Goal: Information Seeking & Learning: Learn about a topic

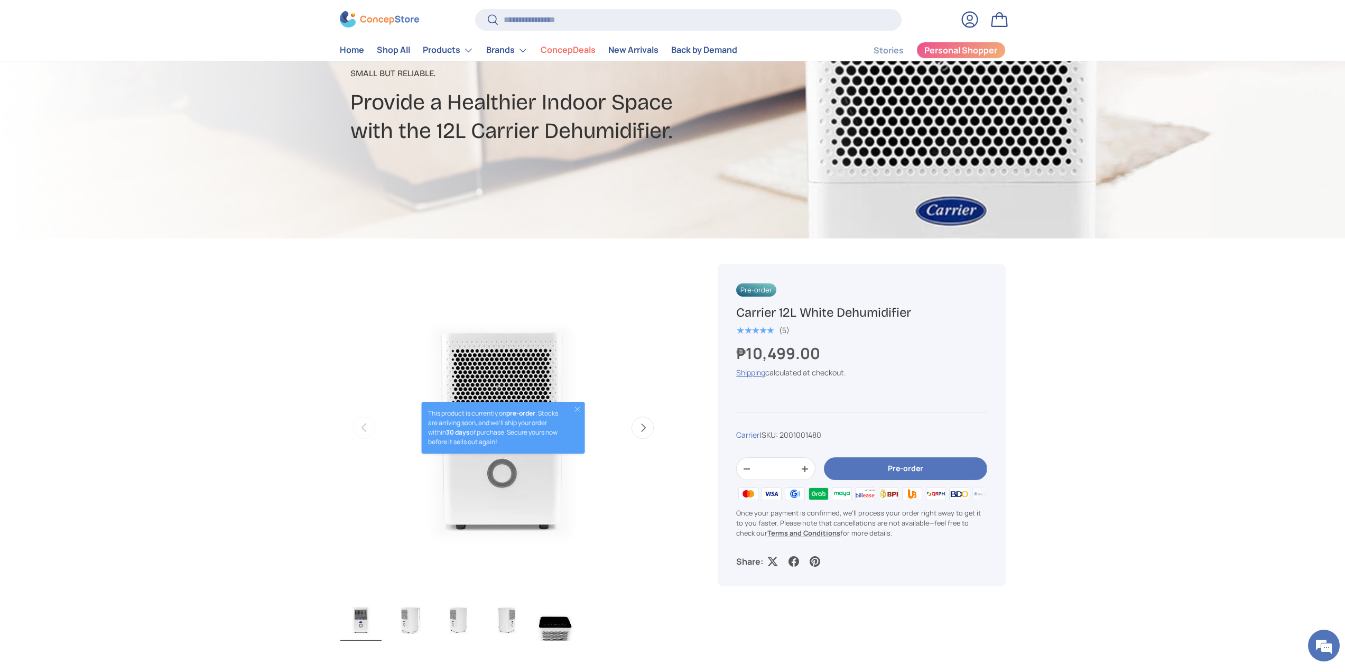
scroll to position [264, 0]
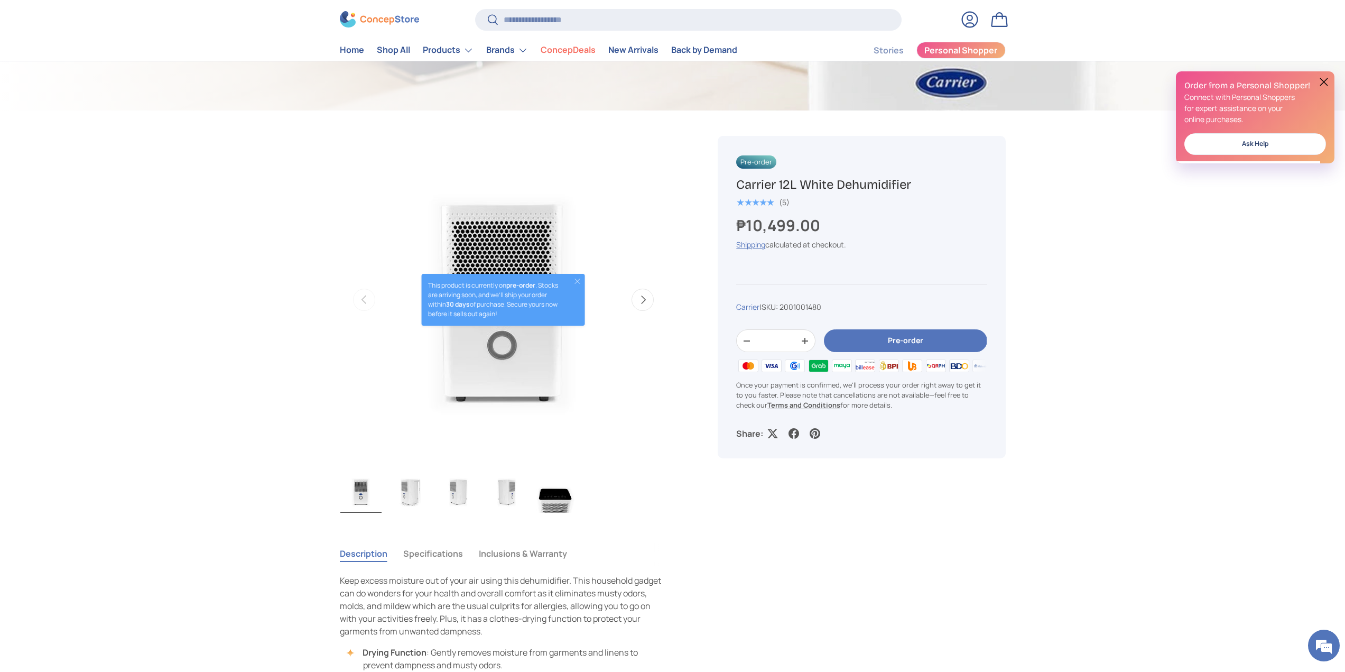
click at [579, 280] on button "Close" at bounding box center [577, 281] width 8 height 8
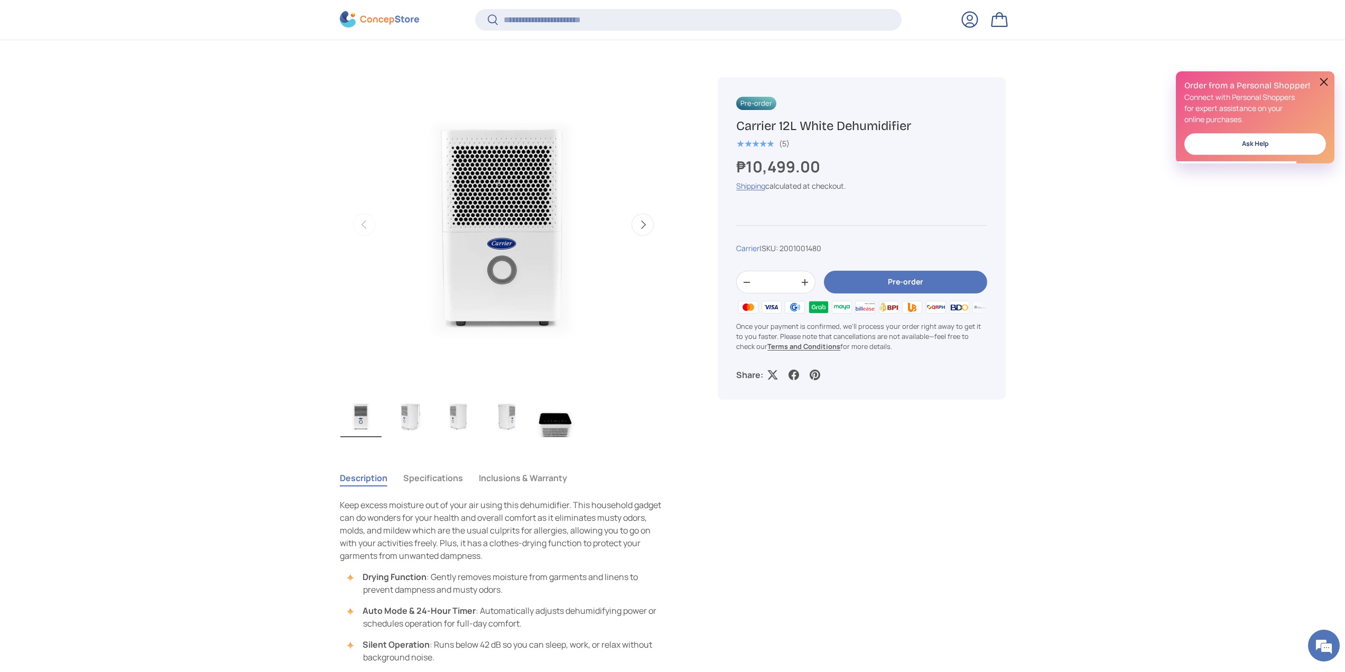
scroll to position [526, 0]
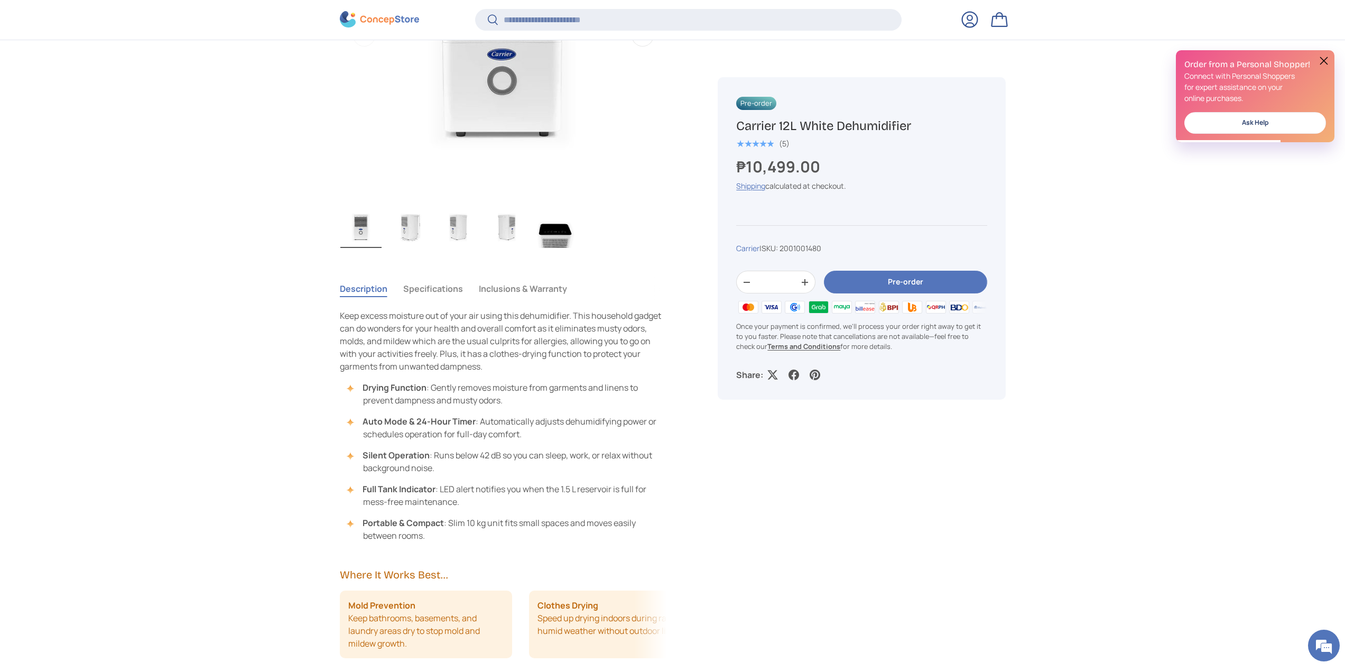
click at [417, 236] on img "Gallery Viewer" at bounding box center [409, 227] width 41 height 42
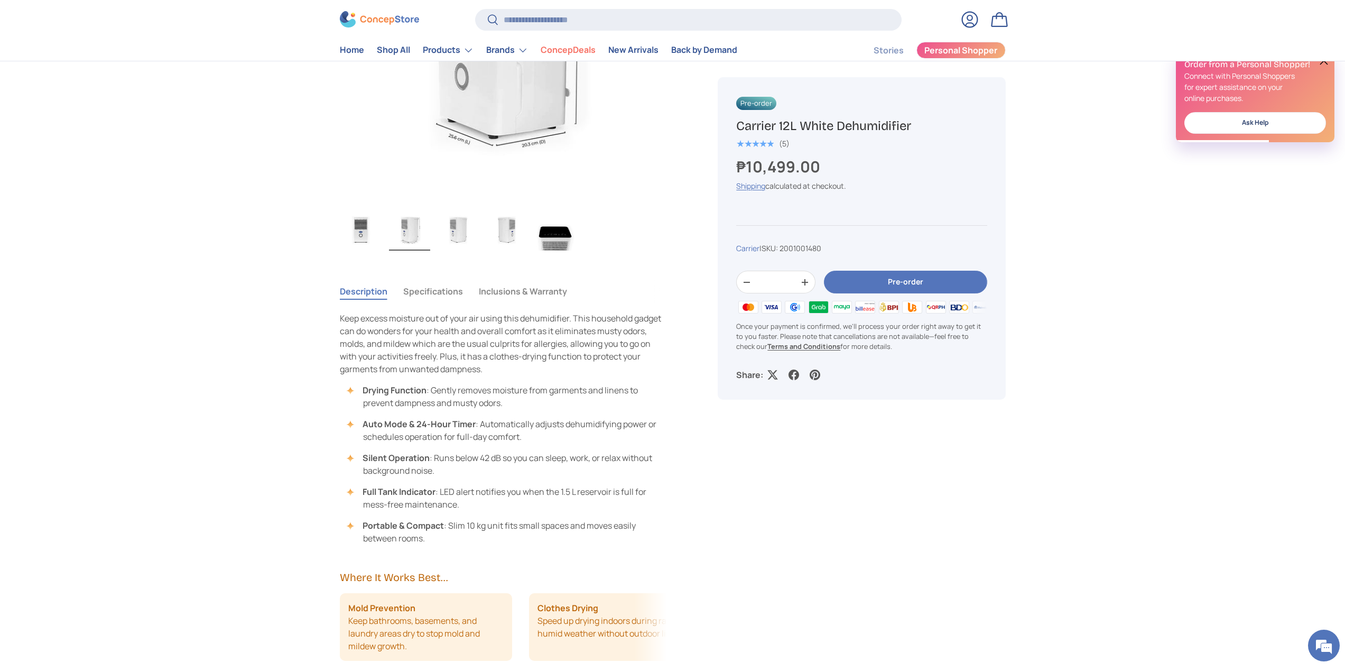
scroll to position [317, 0]
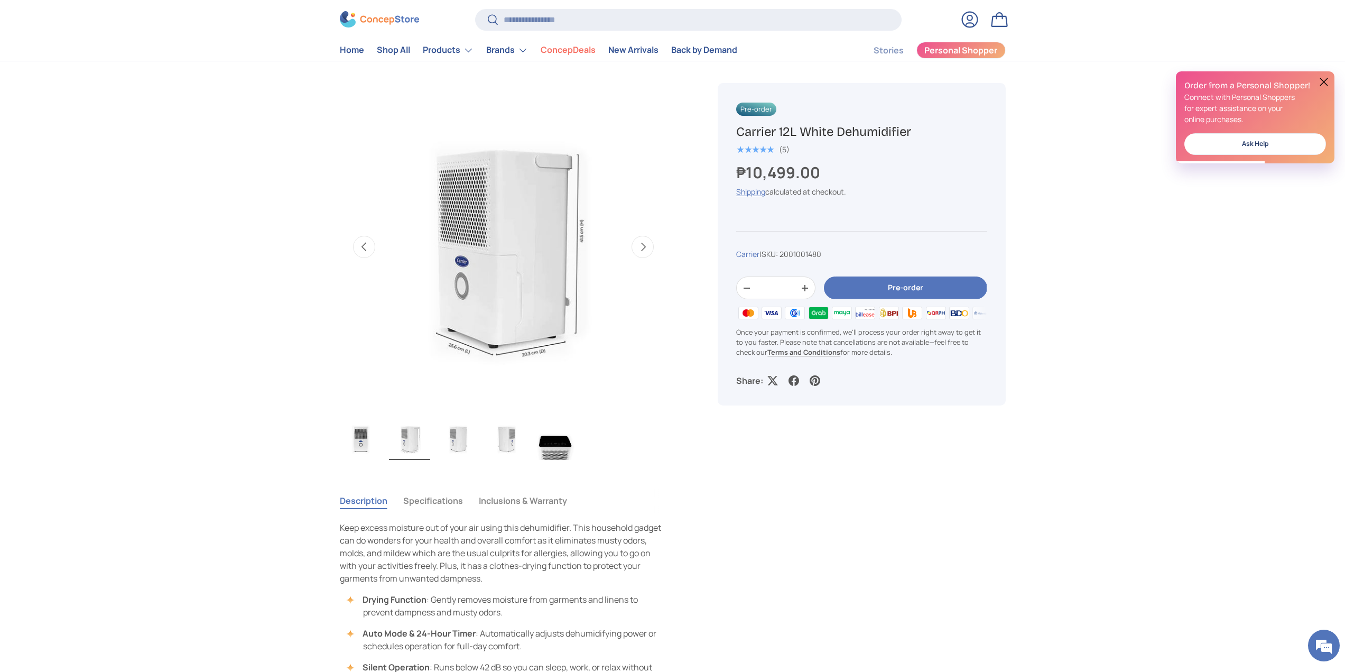
click at [500, 259] on img "Gallery Viewer" at bounding box center [503, 247] width 328 height 328
click at [635, 246] on button "Next" at bounding box center [642, 247] width 22 height 22
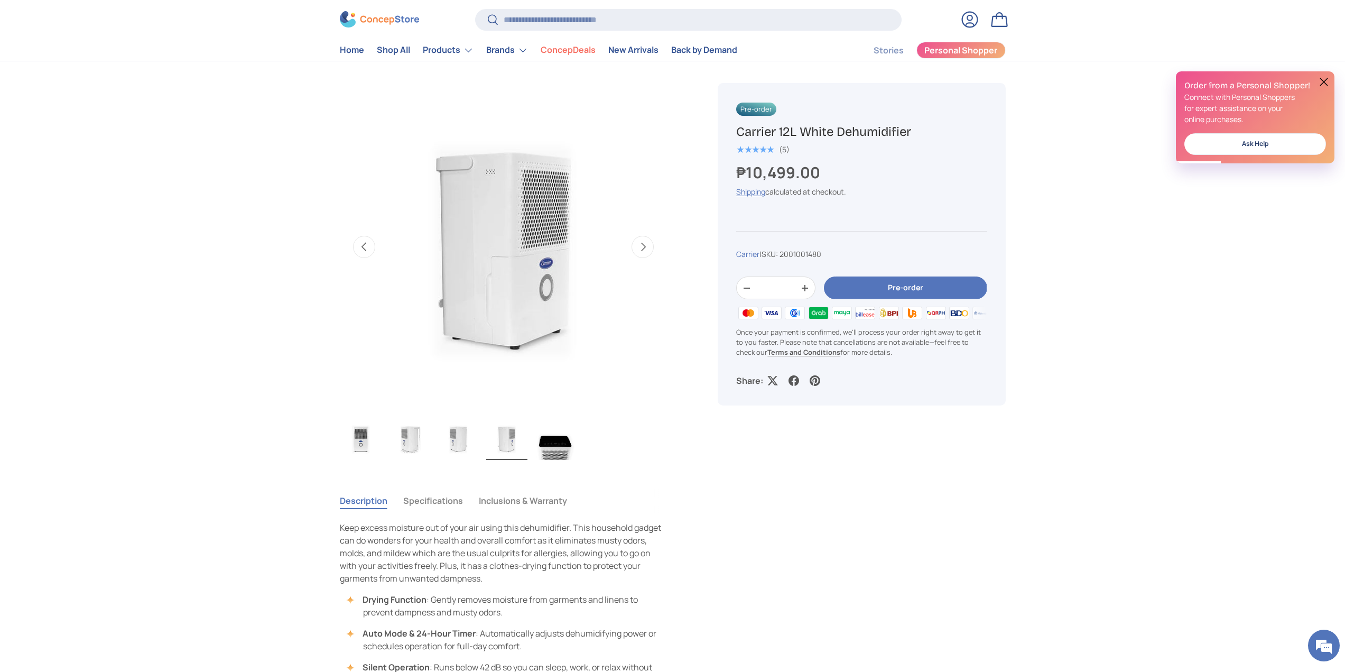
click at [635, 246] on button "Next" at bounding box center [642, 247] width 22 height 22
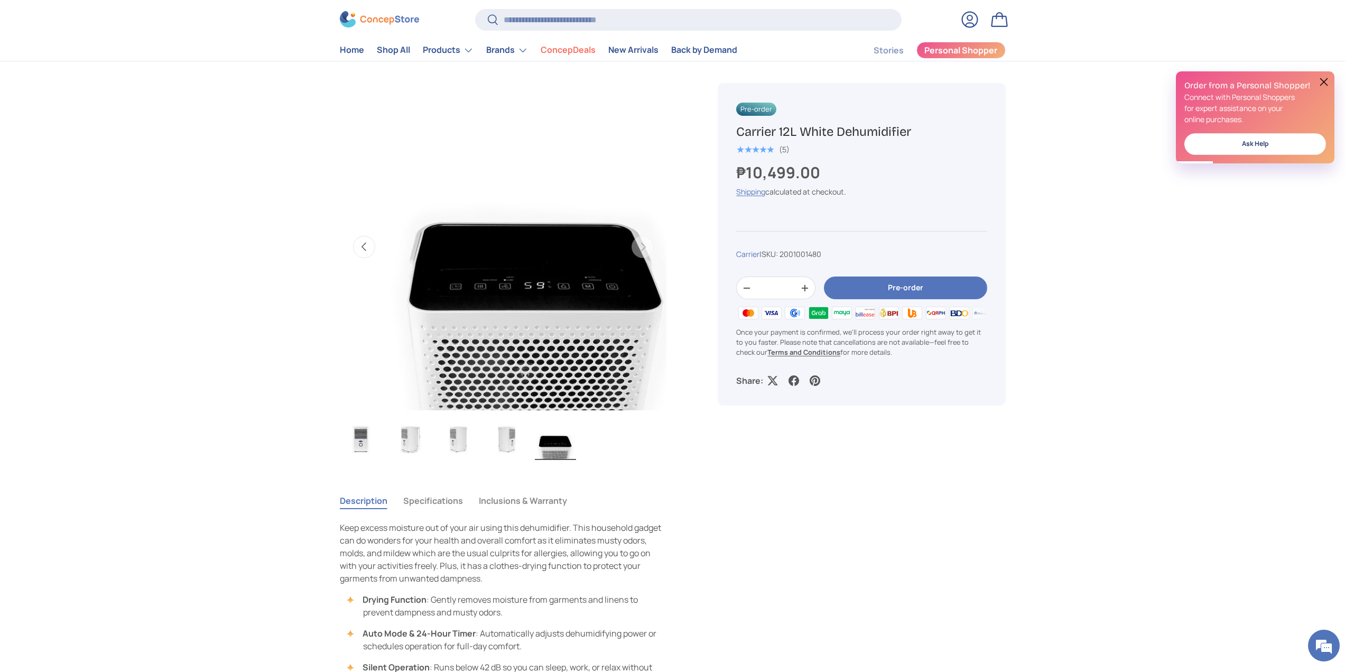
scroll to position [0, 1331]
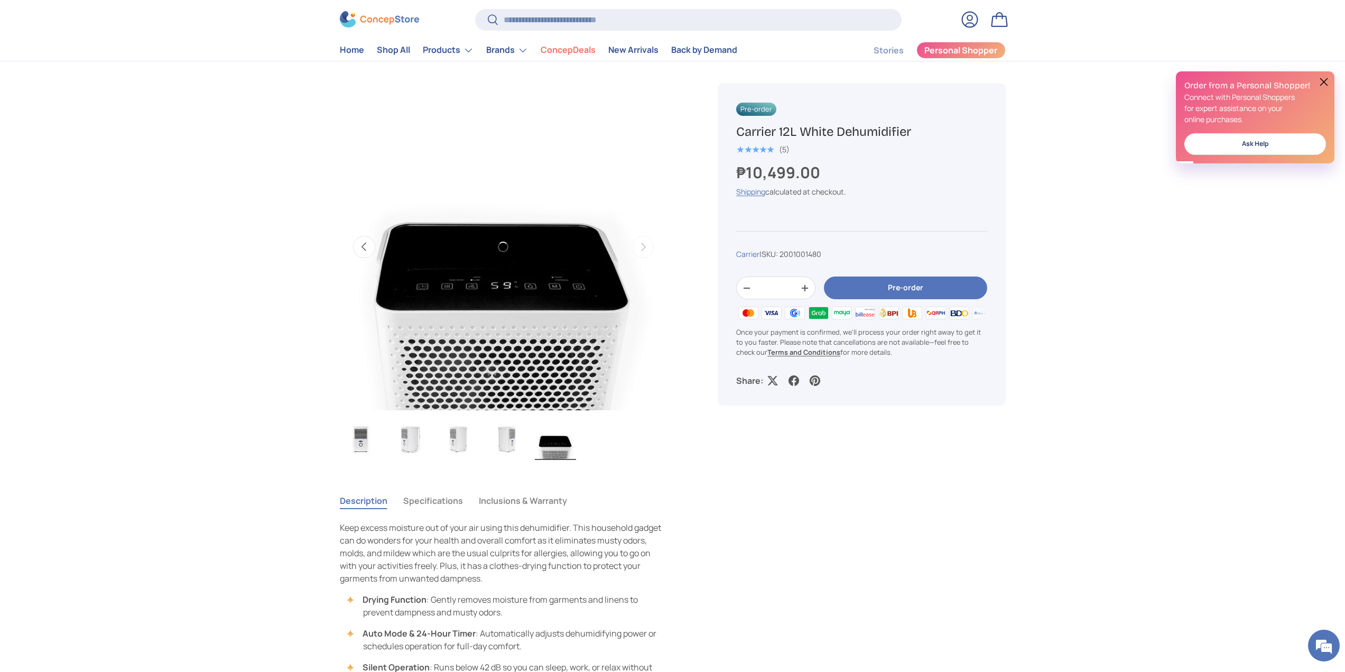
click at [524, 289] on img "Gallery Viewer" at bounding box center [504, 247] width 328 height 328
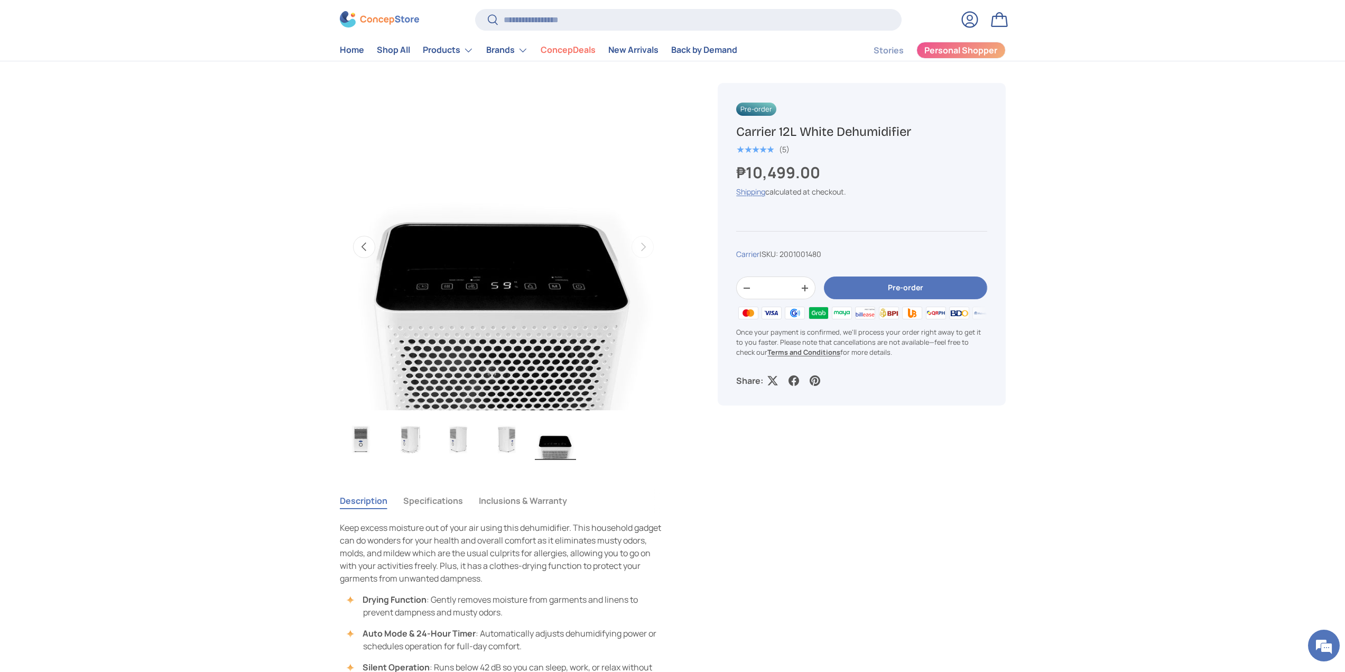
scroll to position [0, 0]
click at [565, 447] on img "Gallery Viewer" at bounding box center [555, 438] width 41 height 42
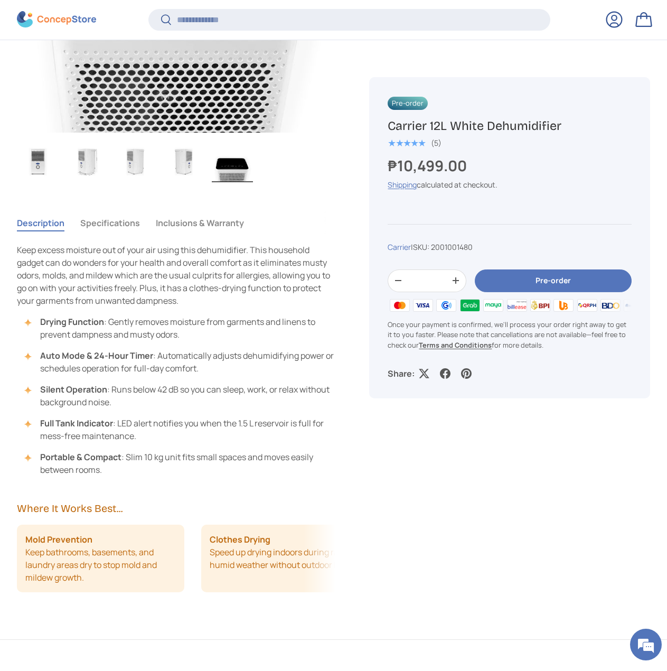
scroll to position [685, 0]
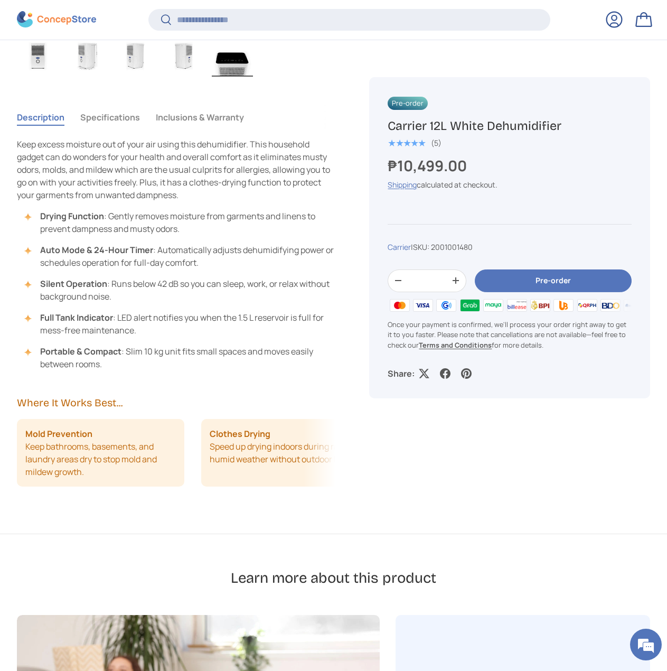
drag, startPoint x: 292, startPoint y: 456, endPoint x: 238, endPoint y: 453, distance: 53.4
click at [250, 453] on li "Clothes Drying Speed up drying indoors during rainy or humid weather without ou…" at bounding box center [285, 453] width 168 height 68
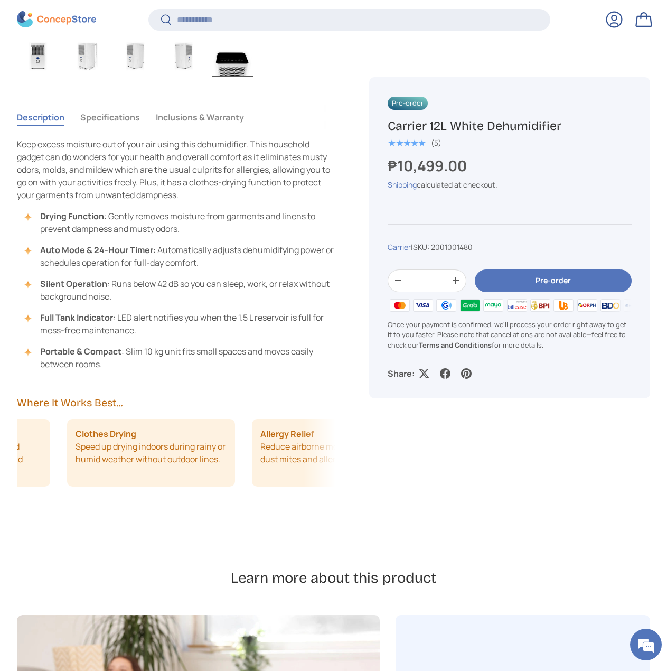
drag, startPoint x: 255, startPoint y: 449, endPoint x: 166, endPoint y: 443, distance: 88.9
click at [167, 445] on li "Clothes Drying Speed up drying indoors during rainy or humid weather without ou…" at bounding box center [151, 453] width 168 height 68
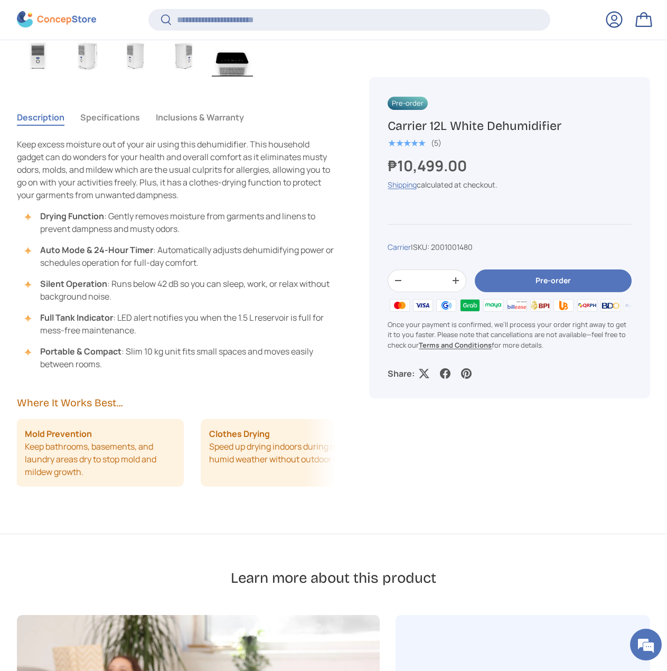
scroll to position [0, 0]
drag, startPoint x: 242, startPoint y: 462, endPoint x: 460, endPoint y: 445, distance: 218.9
drag, startPoint x: 276, startPoint y: 463, endPoint x: 141, endPoint y: 462, distance: 135.3
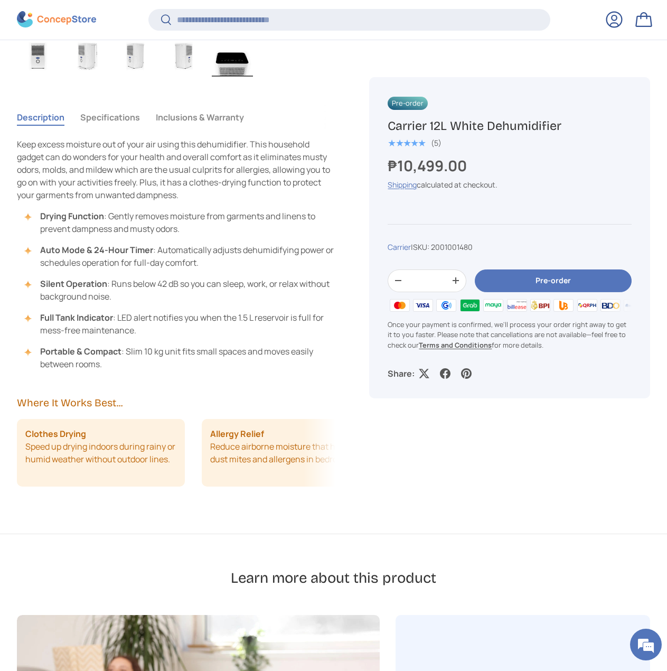
click at [141, 462] on li "Clothes Drying Speed up drying indoors during rainy or humid weather without ou…" at bounding box center [101, 453] width 168 height 68
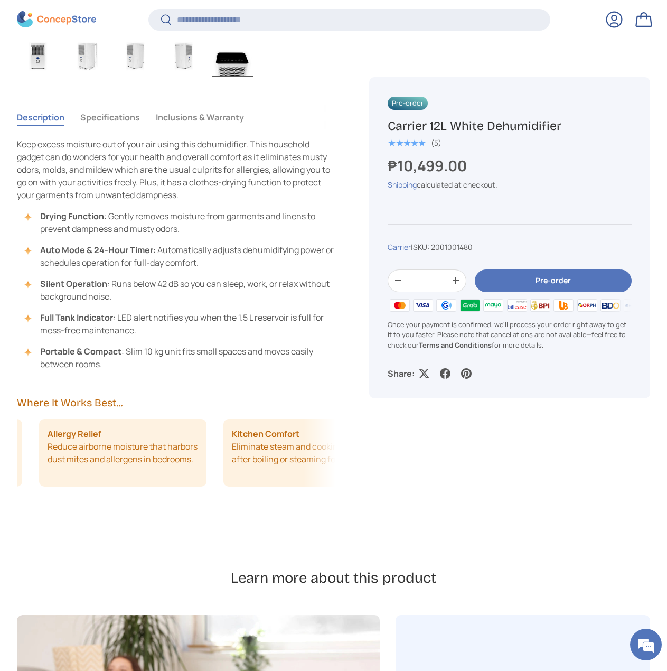
drag, startPoint x: 271, startPoint y: 459, endPoint x: 119, endPoint y: 459, distance: 151.1
click at [119, 459] on li "Allergy Relief Reduce airborne moisture that harbors dust mites and allergens i…" at bounding box center [123, 453] width 168 height 68
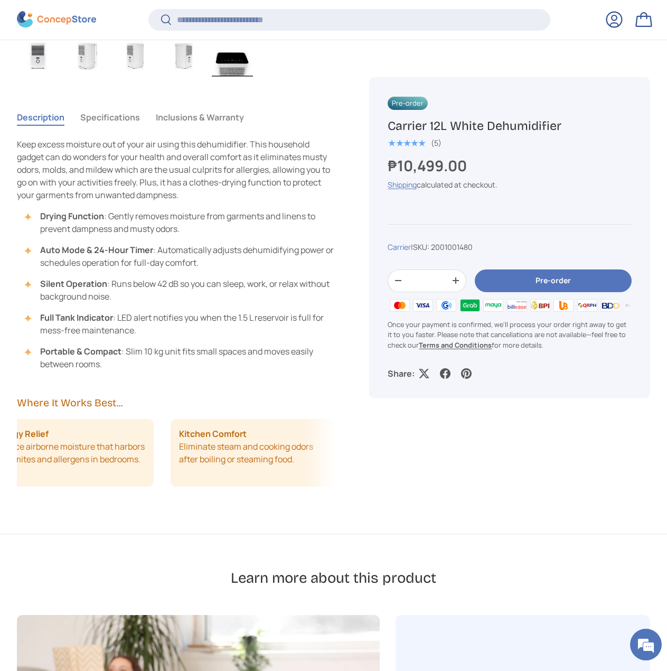
drag, startPoint x: 140, startPoint y: 458, endPoint x: 246, endPoint y: 457, distance: 106.2
click at [246, 457] on li "Kitchen Comfort Eliminate steam and cooking odors after boiling or steaming foo…" at bounding box center [255, 453] width 168 height 68
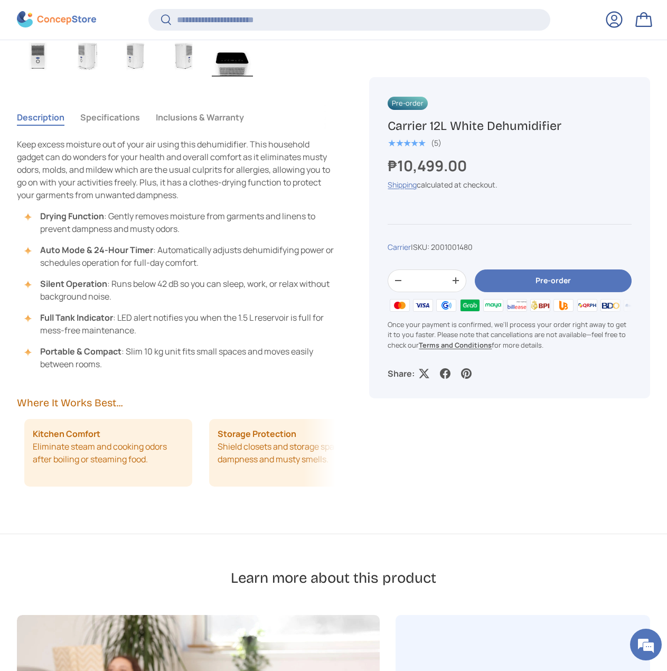
scroll to position [0, 554]
drag, startPoint x: 264, startPoint y: 460, endPoint x: 166, endPoint y: 454, distance: 97.9
click at [166, 454] on li "Kitchen Comfort Eliminate steam and cooking odors after boiling or steaming foo…" at bounding box center [101, 453] width 168 height 68
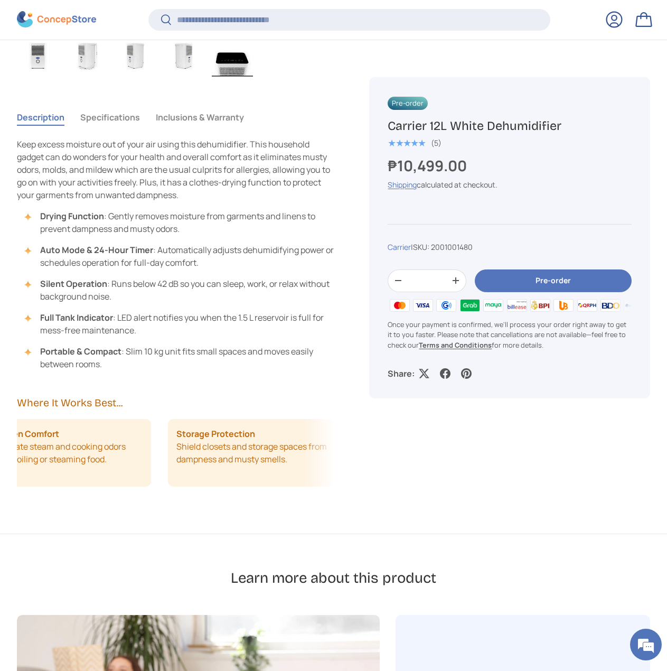
drag, startPoint x: 263, startPoint y: 473, endPoint x: 174, endPoint y: 477, distance: 88.8
click at [174, 477] on li "Storage Protection Shield closets and storage spaces from dampness and musty sm…" at bounding box center [252, 453] width 168 height 68
drag, startPoint x: 243, startPoint y: 463, endPoint x: 177, endPoint y: 454, distance: 66.2
click at [177, 454] on li "Storage Protection Shield closets and storage spaces from dampness and musty sm…" at bounding box center [252, 453] width 168 height 68
click at [109, 129] on button "Specifications" at bounding box center [110, 117] width 60 height 24
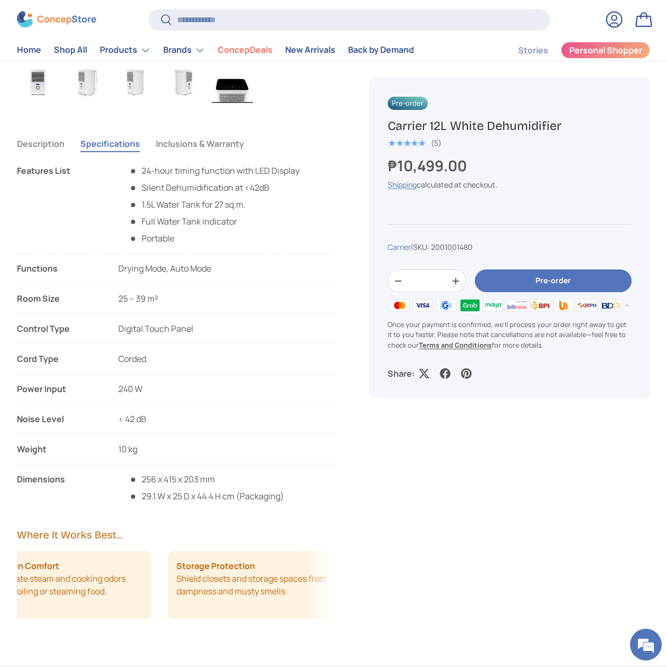
scroll to position [634, 0]
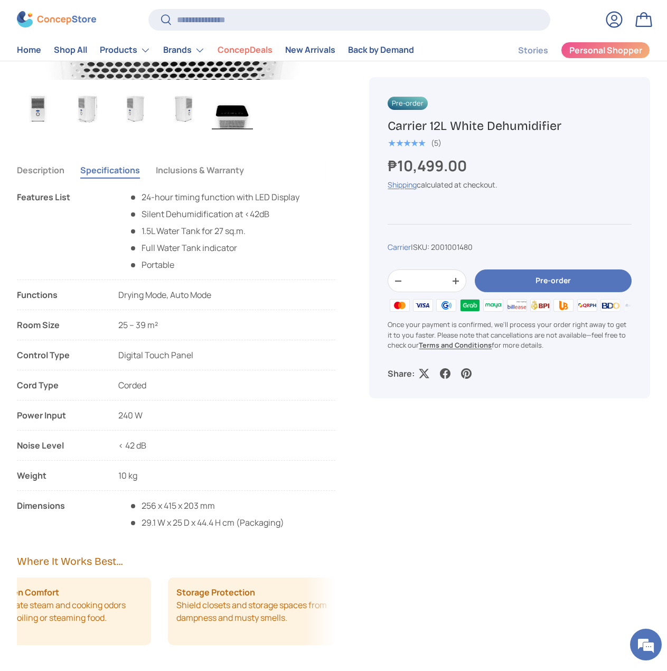
click at [180, 165] on button "Inclusions & Warranty" at bounding box center [200, 170] width 88 height 24
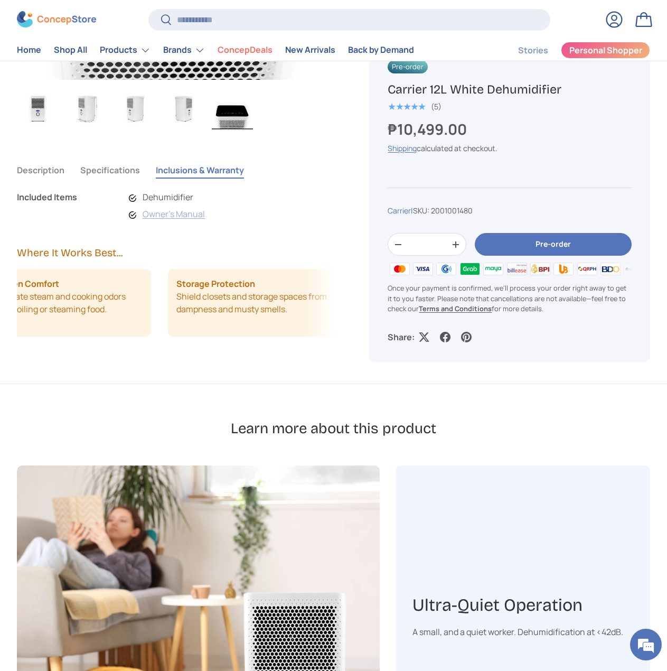
click at [195, 215] on link "Owner's Manual" at bounding box center [174, 214] width 62 height 12
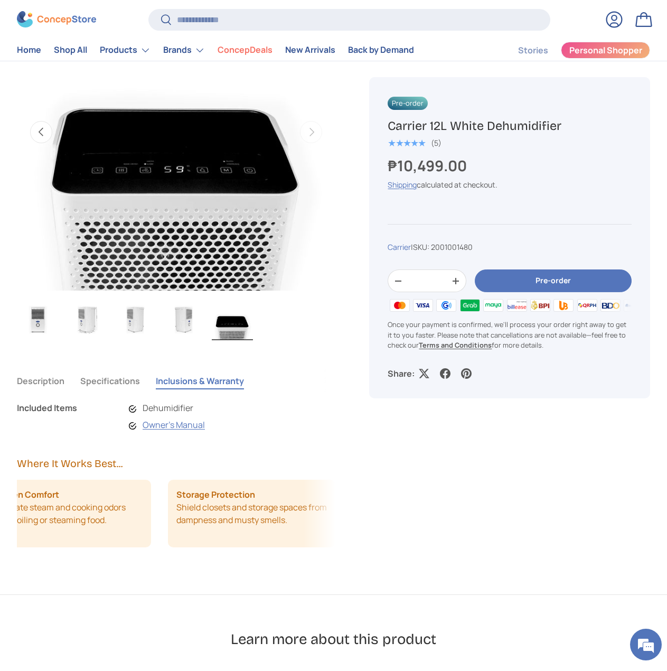
scroll to position [423, 0]
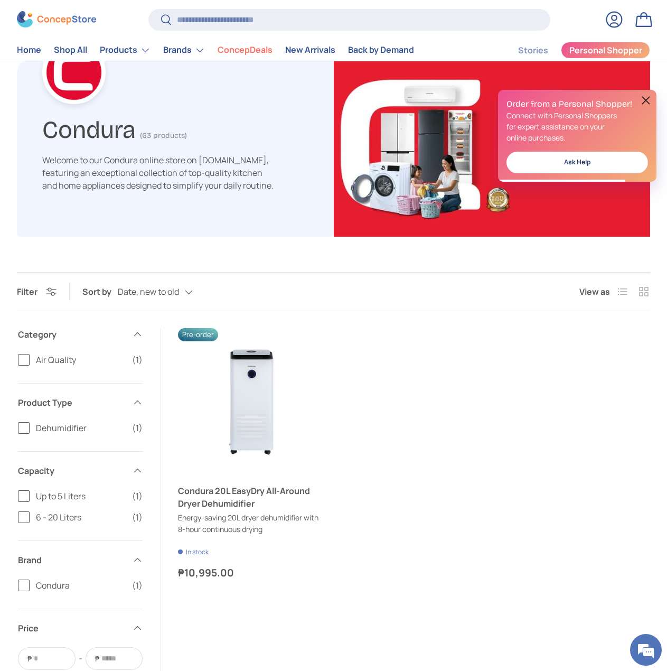
scroll to position [159, 0]
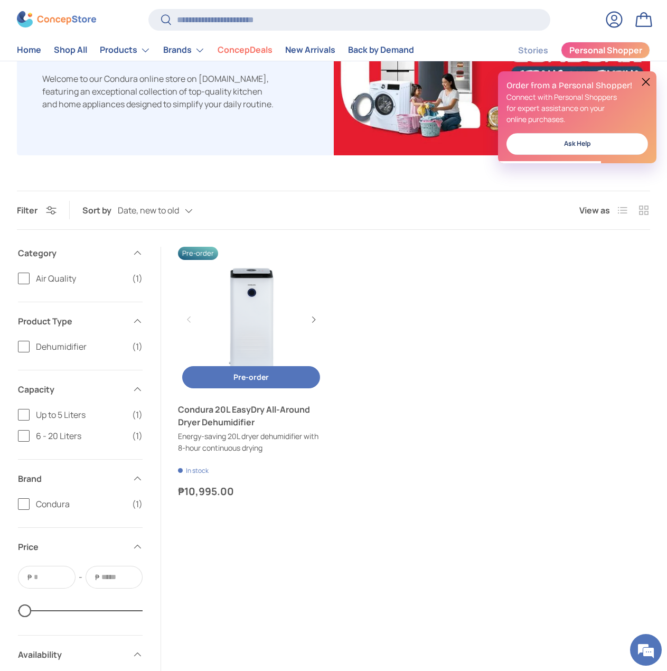
click at [254, 345] on link "Condura 20L EasyDry All-Around Dryer Dehumidifier" at bounding box center [251, 320] width 146 height 146
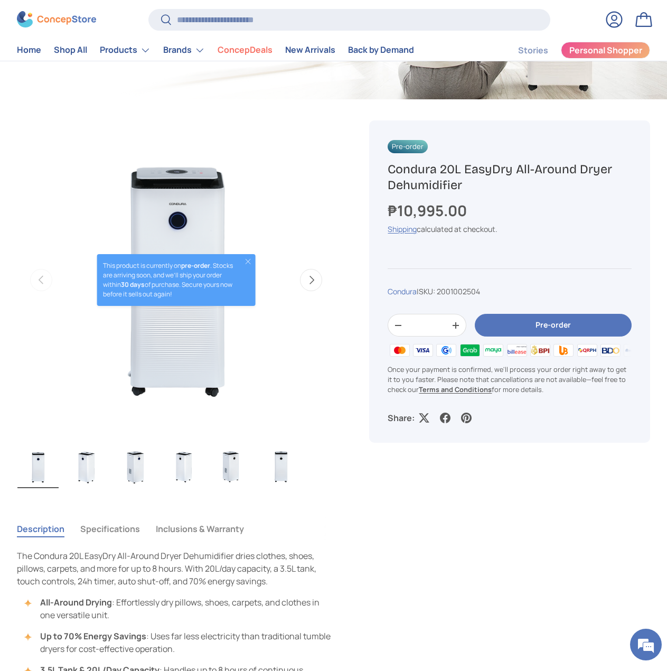
scroll to position [421, 0]
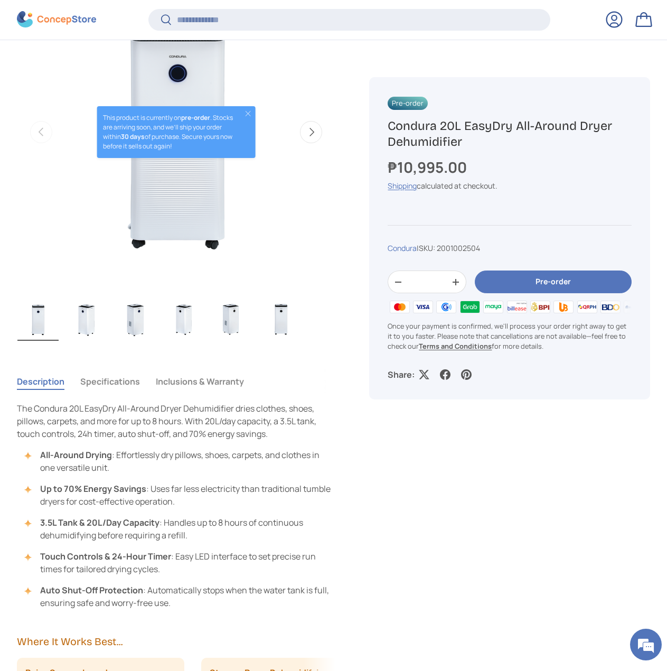
click at [184, 377] on button "Inclusions & Warranty" at bounding box center [200, 381] width 88 height 24
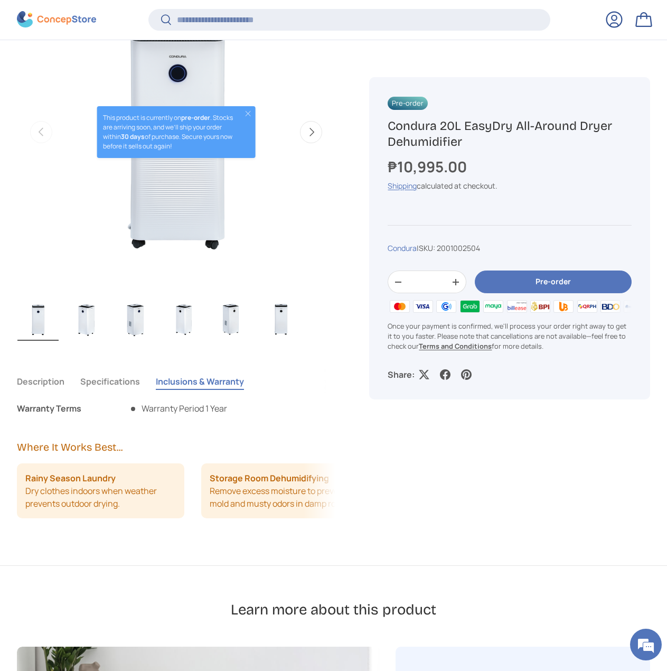
click at [111, 382] on button "Specifications" at bounding box center [110, 381] width 60 height 24
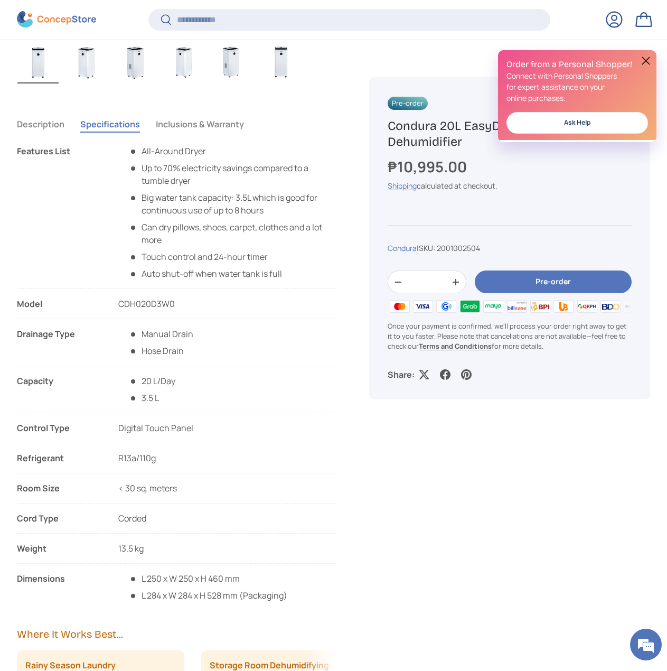
scroll to position [843, 0]
